Goal: Transaction & Acquisition: Subscribe to service/newsletter

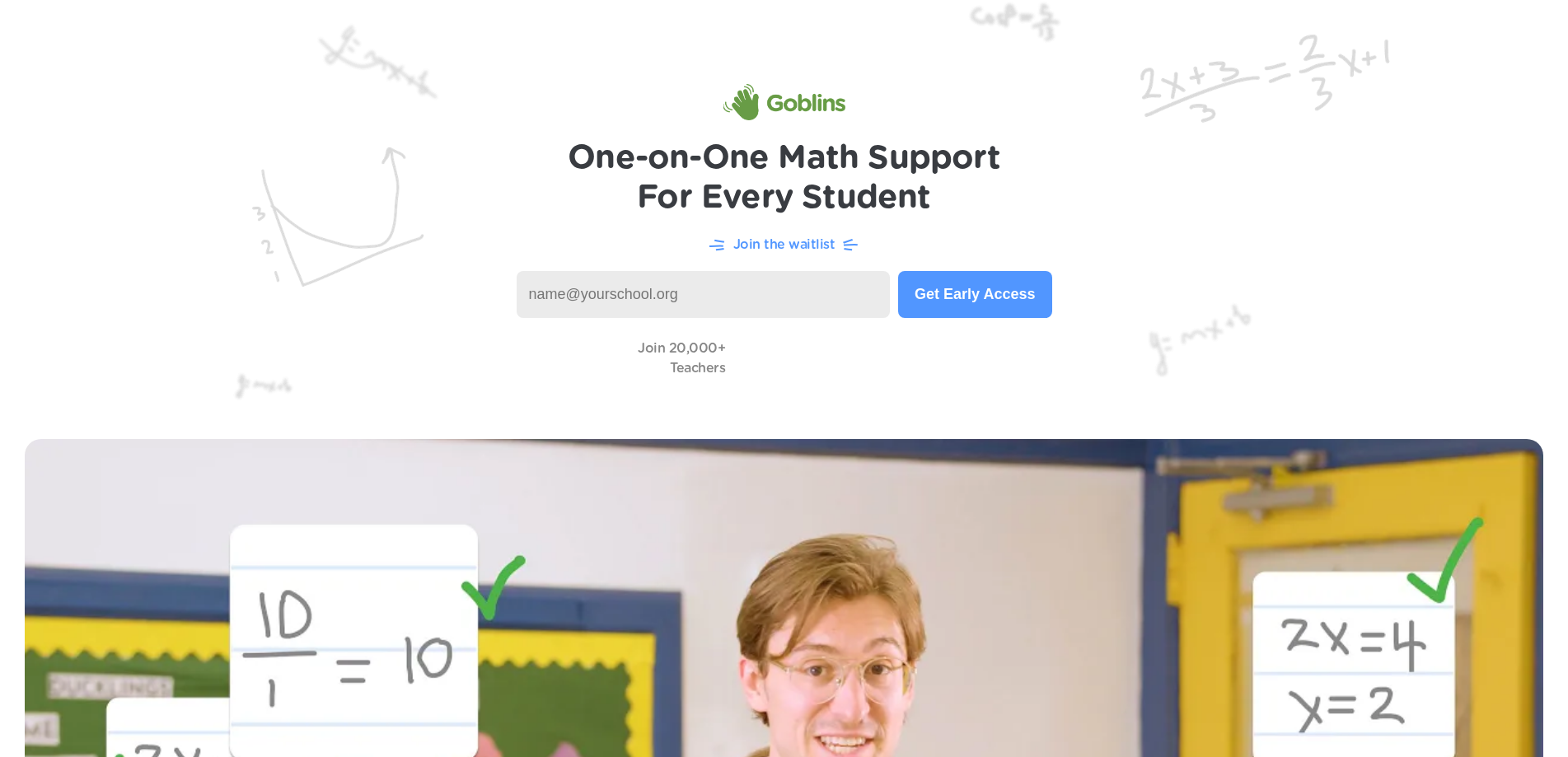
click at [726, 291] on input at bounding box center [703, 294] width 374 height 47
type input "[EMAIL_ADDRESS][DOMAIN_NAME]"
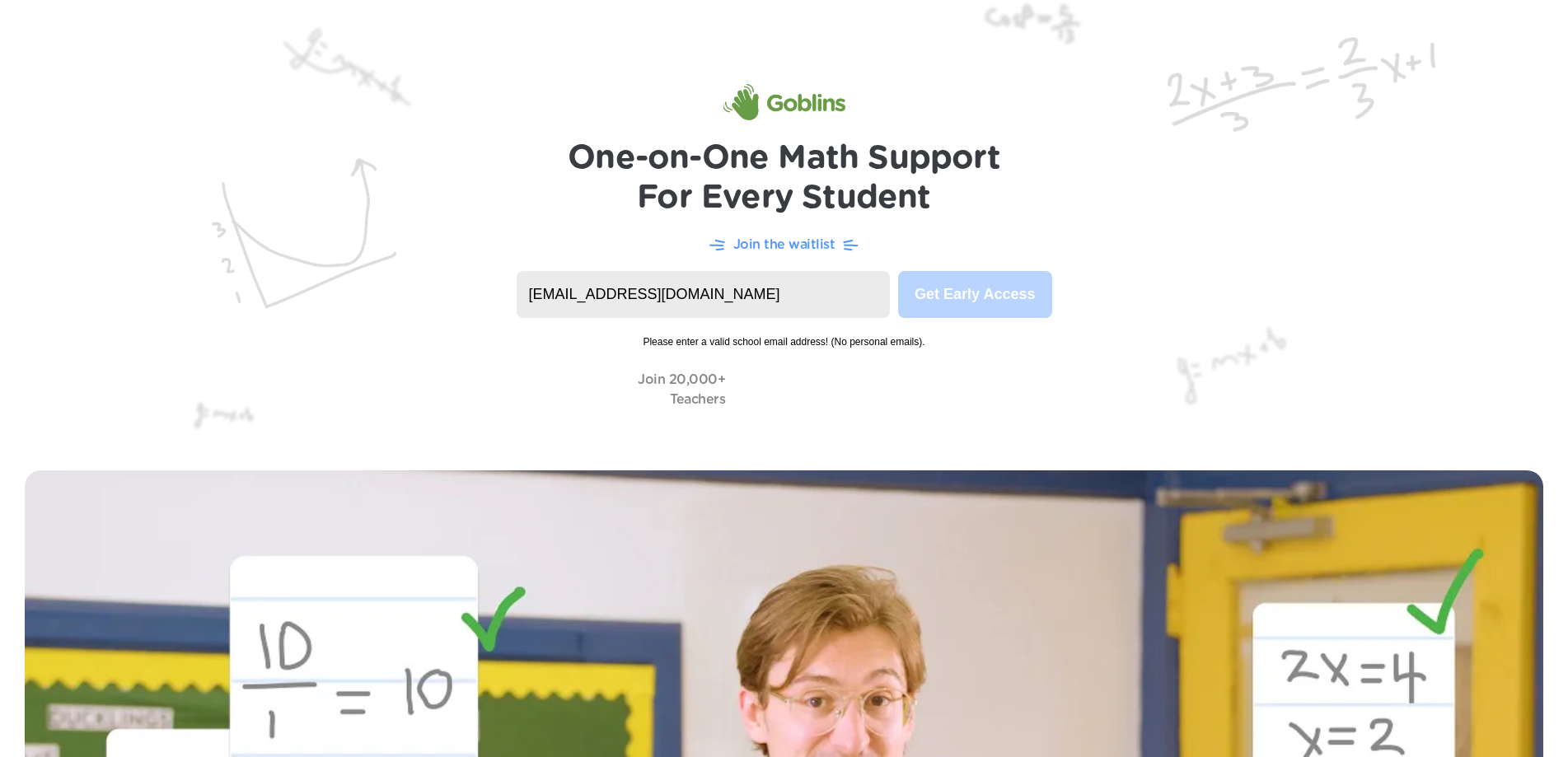
click at [741, 294] on input "[EMAIL_ADDRESS][DOMAIN_NAME]" at bounding box center [703, 294] width 374 height 47
click at [784, 306] on input "[EMAIL_ADDRESS][DOMAIN_NAME]" at bounding box center [703, 294] width 374 height 47
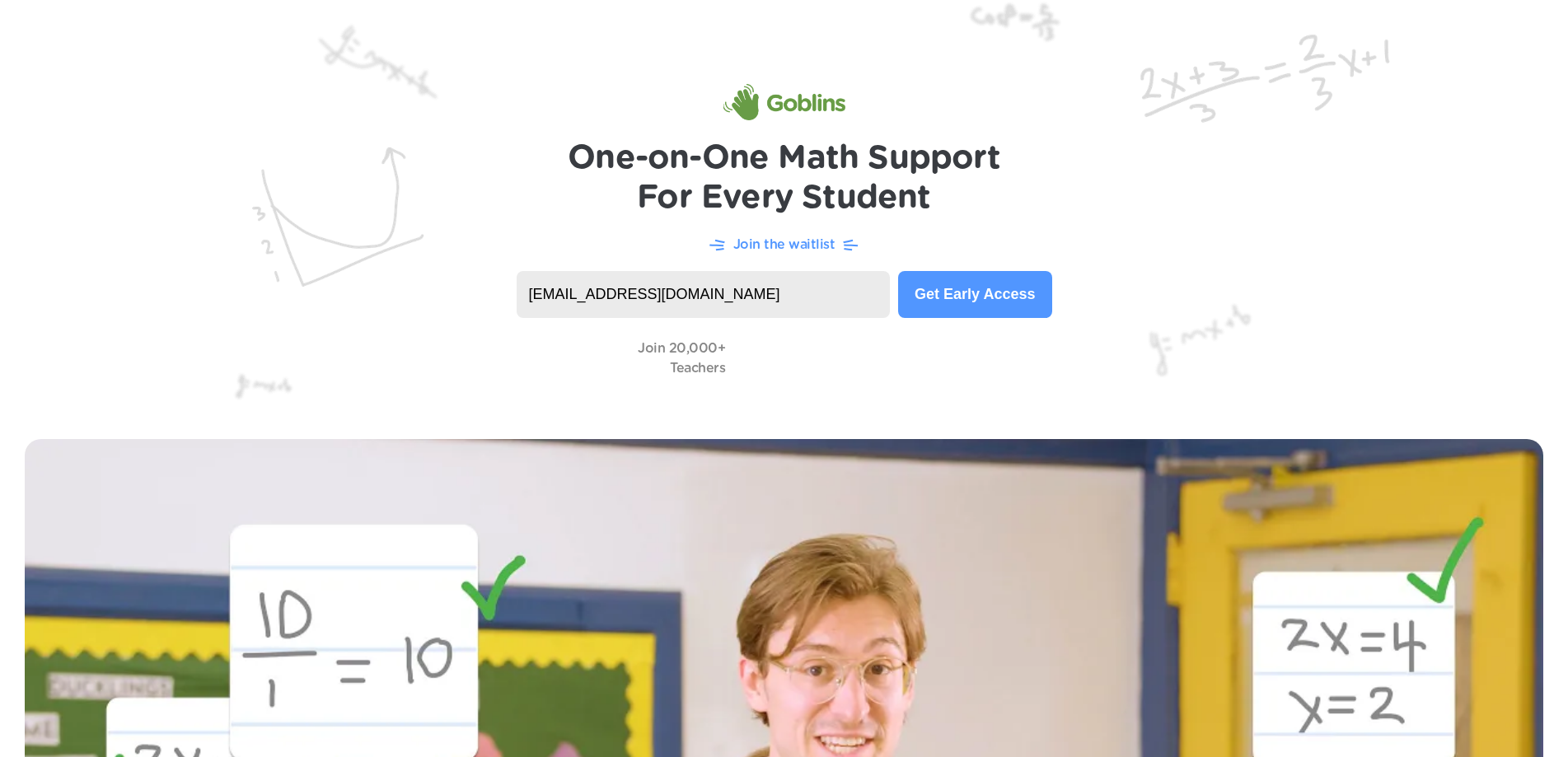
type input "[EMAIL_ADDRESS][DOMAIN_NAME]"
click at [964, 297] on button "Get Early Access" at bounding box center [974, 294] width 153 height 47
